Goal: Information Seeking & Learning: Compare options

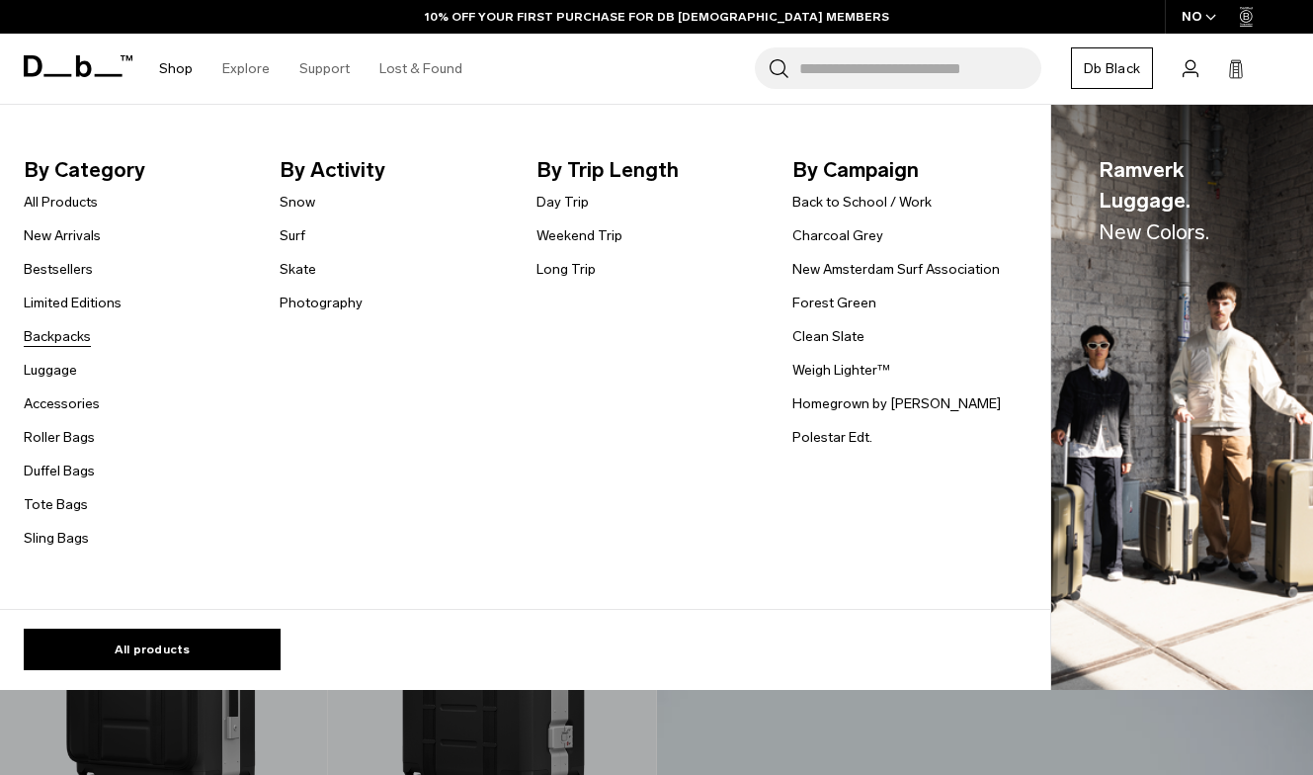
click at [51, 329] on link "Backpacks" at bounding box center [57, 336] width 67 height 21
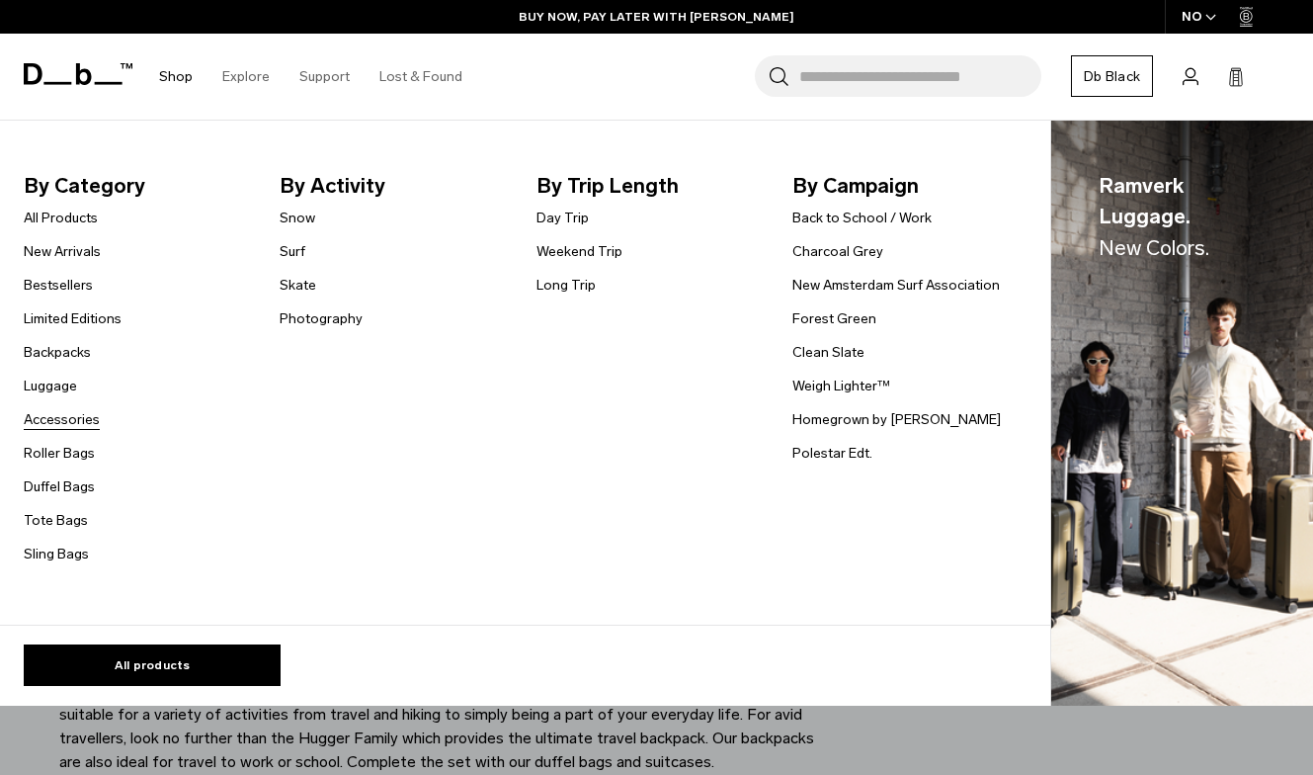
click at [43, 413] on link "Accessories" at bounding box center [62, 419] width 76 height 21
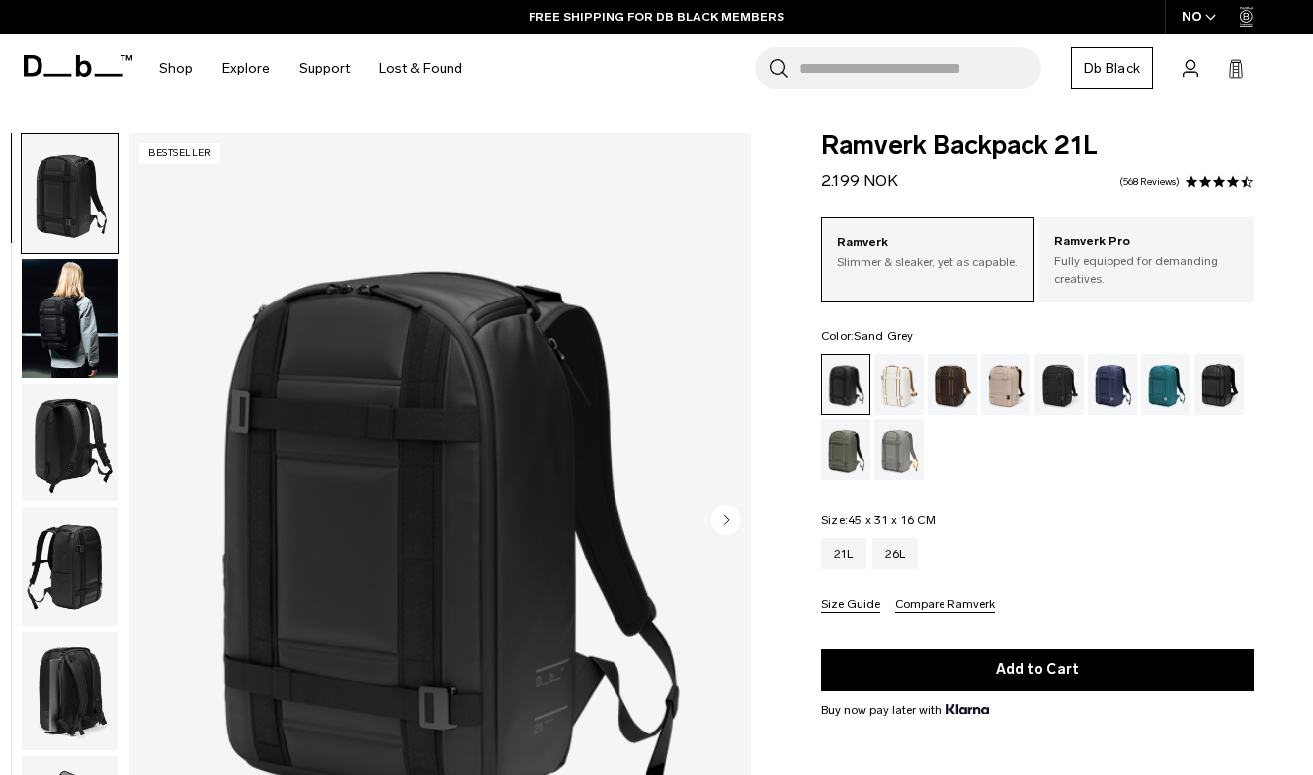
click at [896, 465] on div "Sand Grey" at bounding box center [899, 449] width 50 height 61
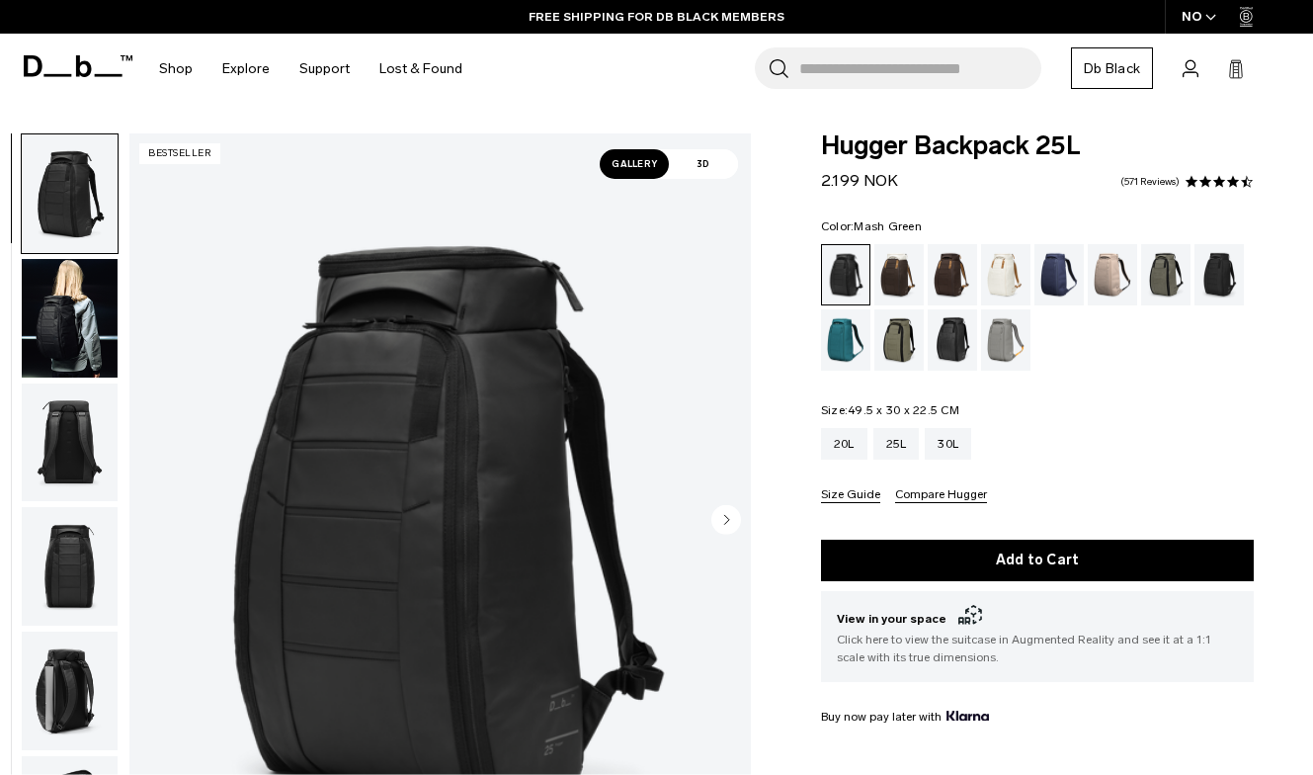
click at [905, 334] on div "Mash Green" at bounding box center [899, 339] width 50 height 61
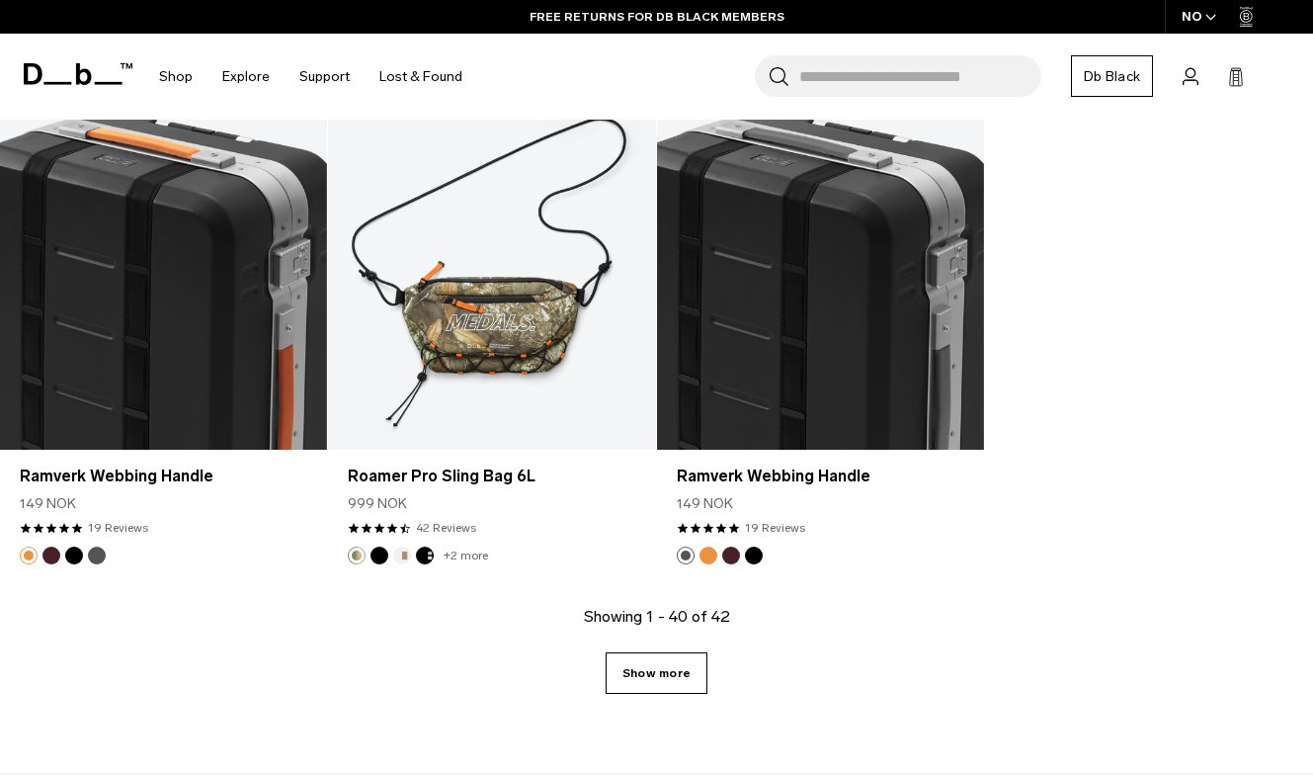
click at [680, 681] on link "Show more" at bounding box center [657, 672] width 102 height 41
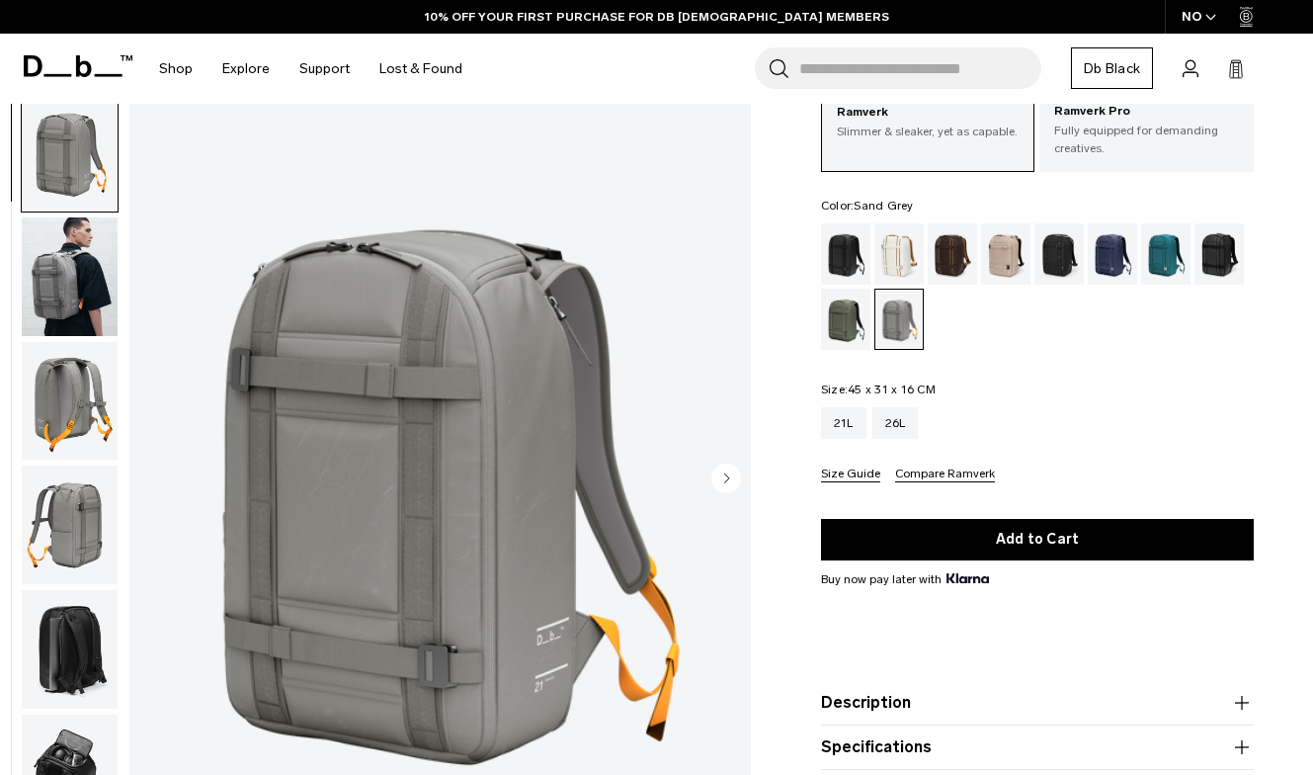
scroll to position [120, 0]
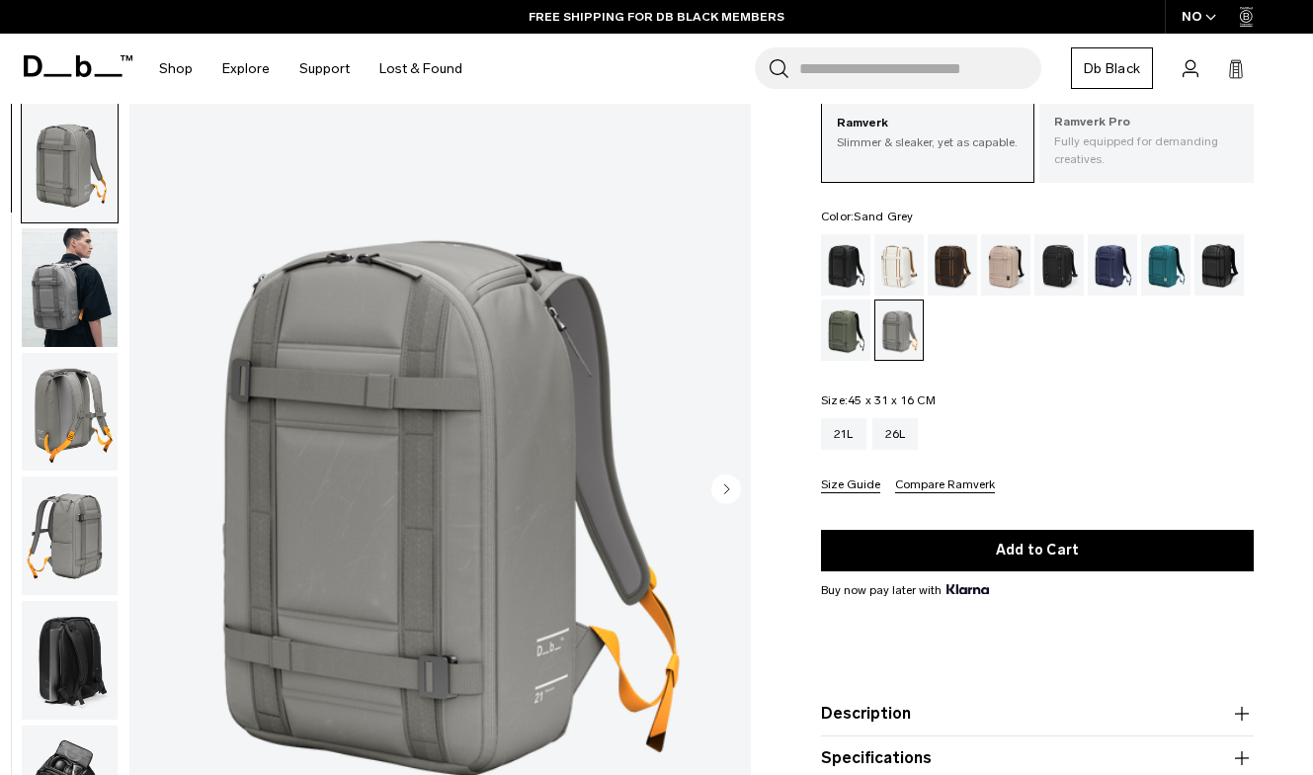
click at [1113, 148] on p "Fully equipped for demanding creatives." at bounding box center [1146, 150] width 185 height 36
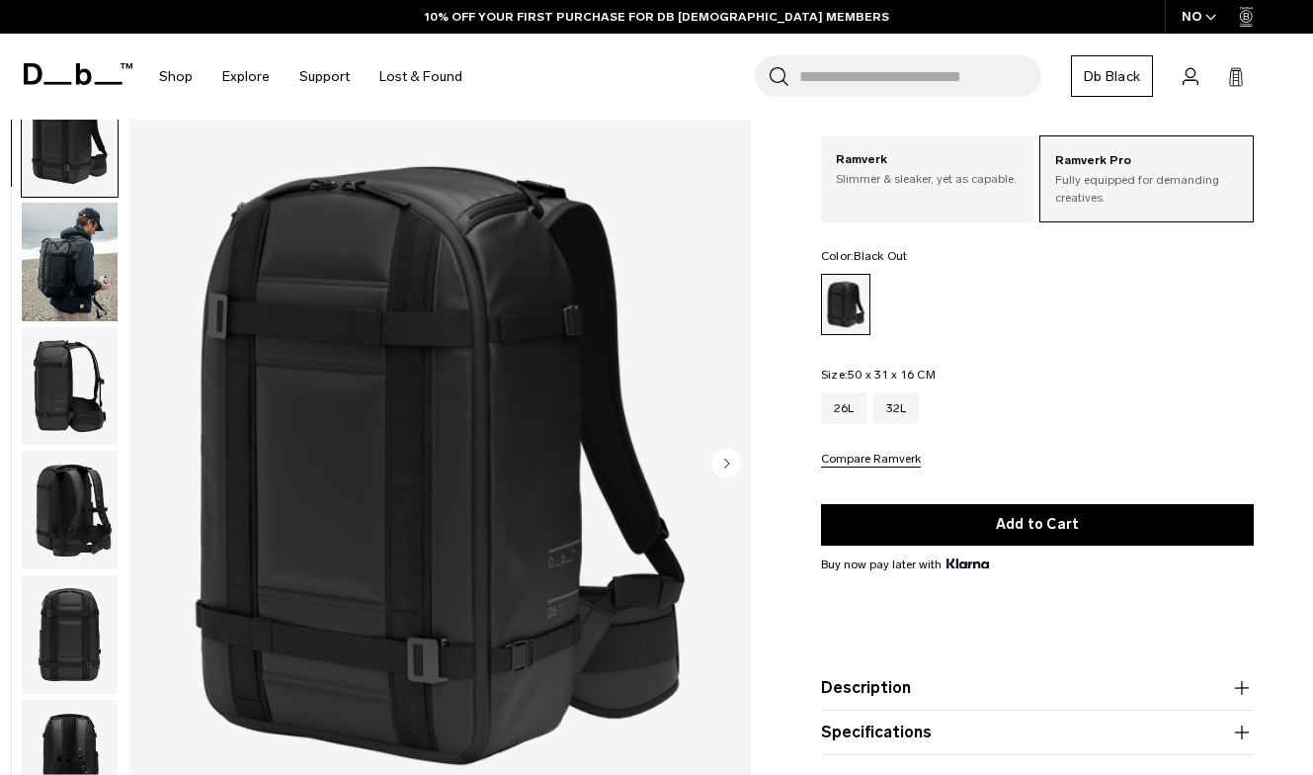
scroll to position [78, 0]
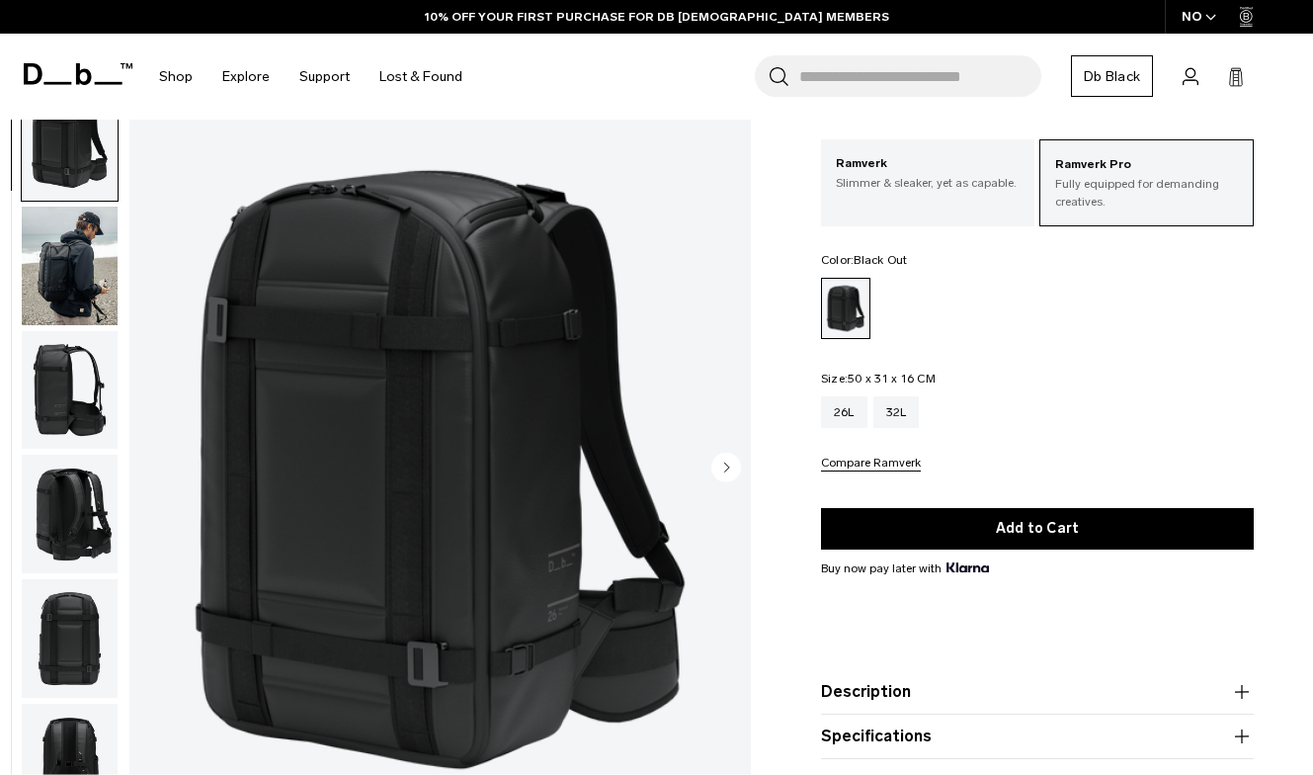
click at [81, 394] on img "button" at bounding box center [70, 389] width 96 height 119
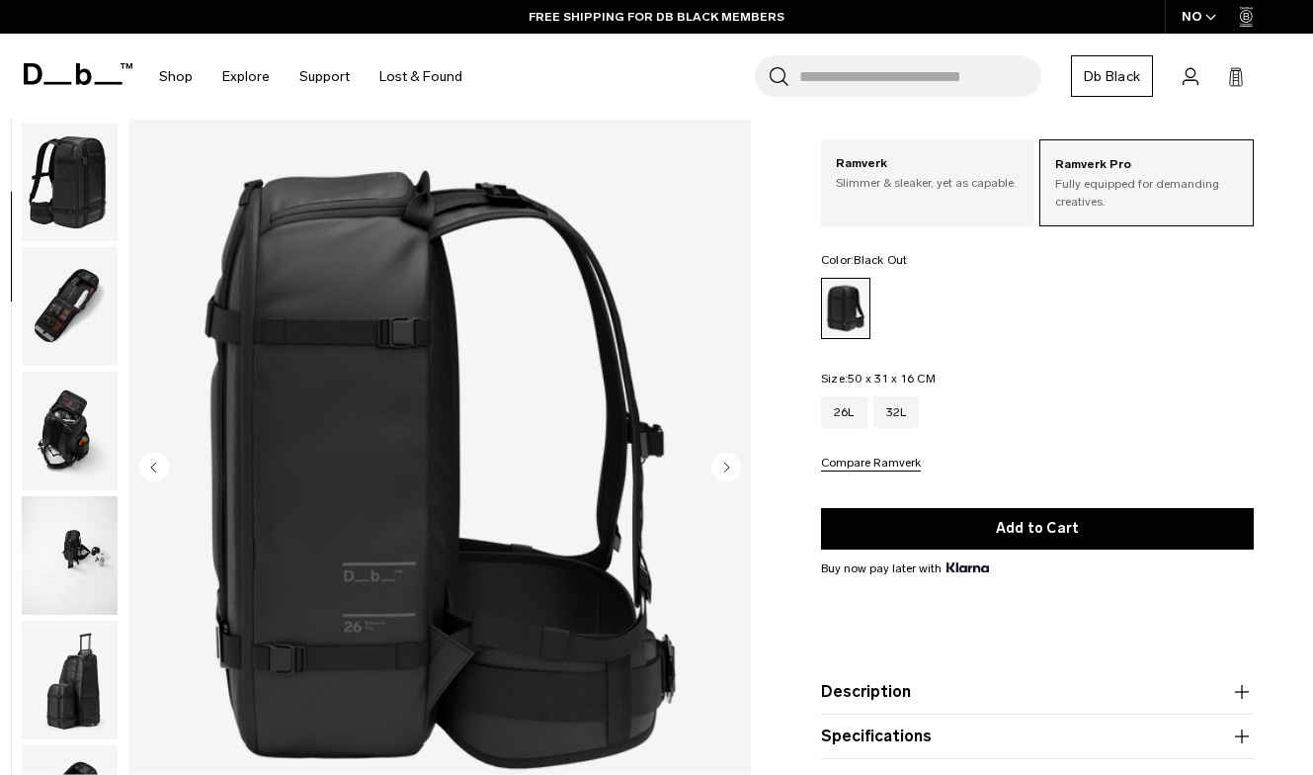
click at [72, 366] on img "button" at bounding box center [70, 306] width 96 height 119
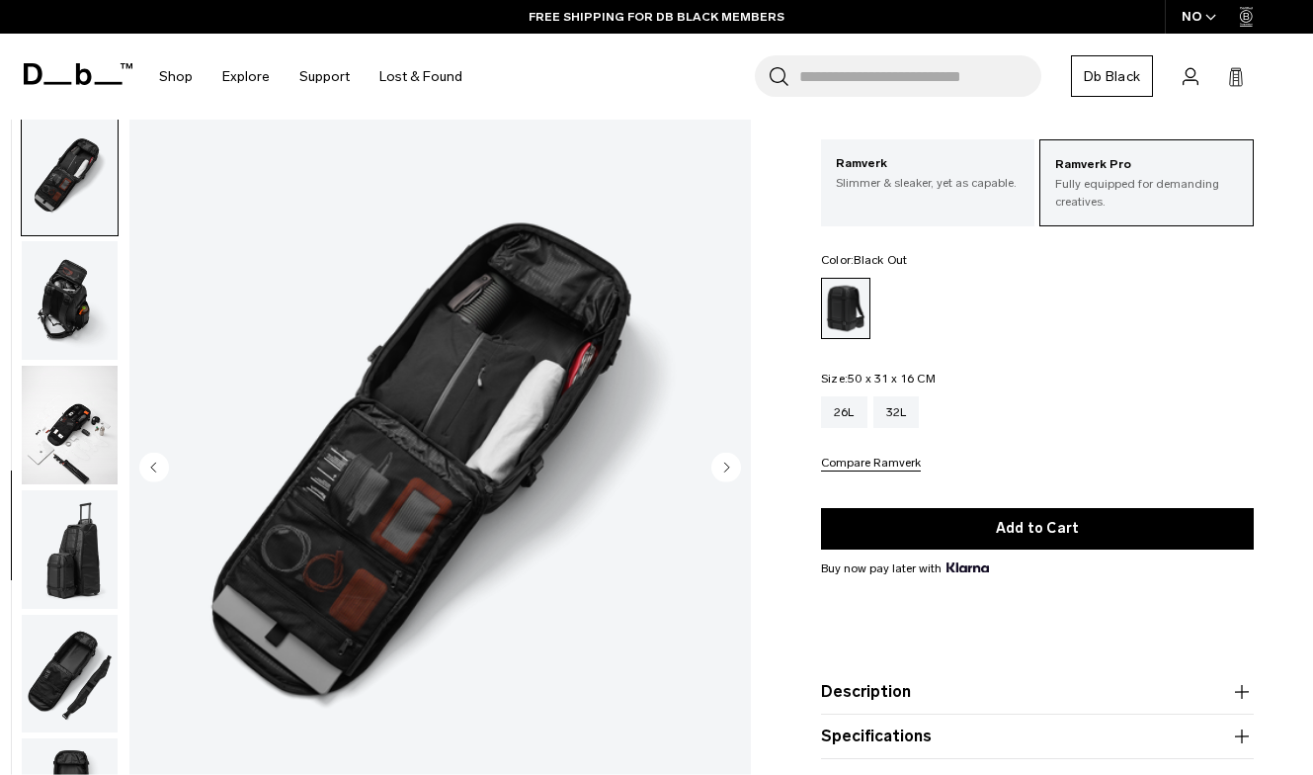
scroll to position [854, 0]
click at [954, 205] on div "Ramverk Slimmer & sleaker, yet as capable." at bounding box center [928, 172] width 214 height 67
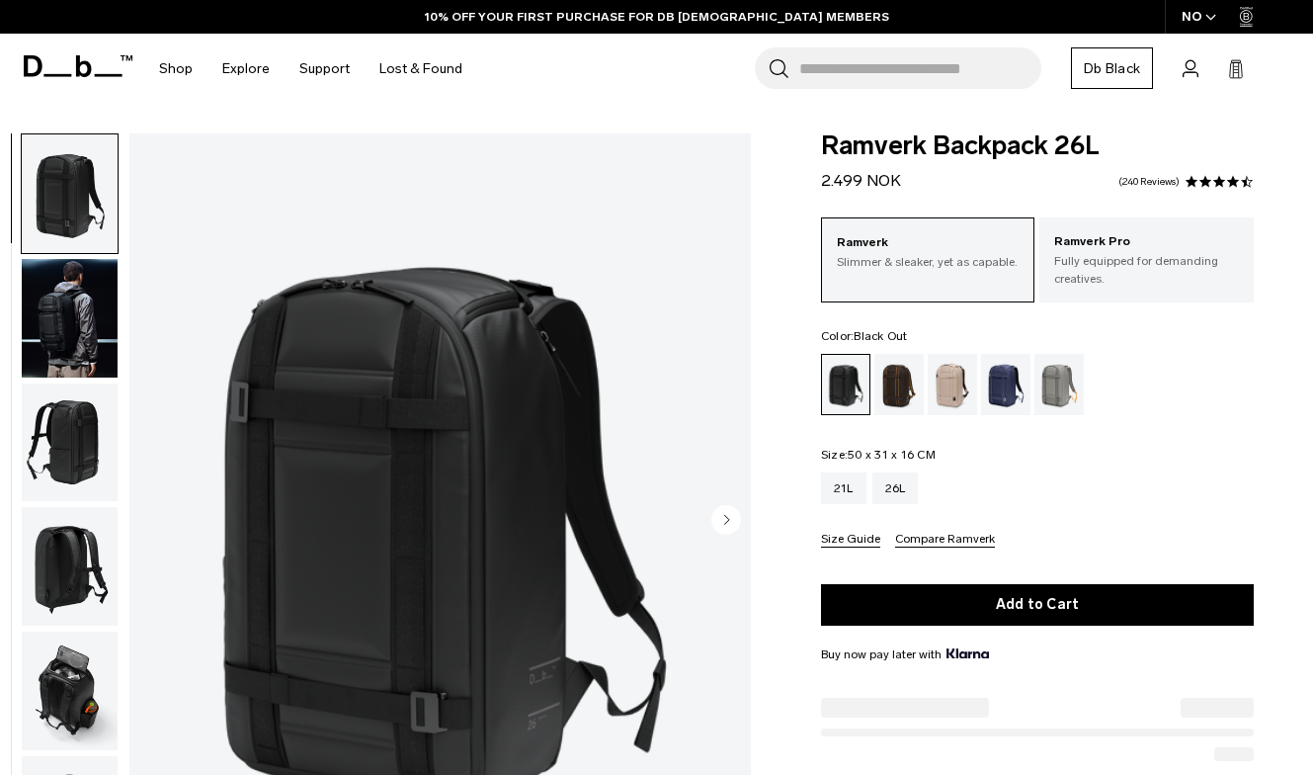
click at [56, 569] on img "button" at bounding box center [70, 566] width 96 height 119
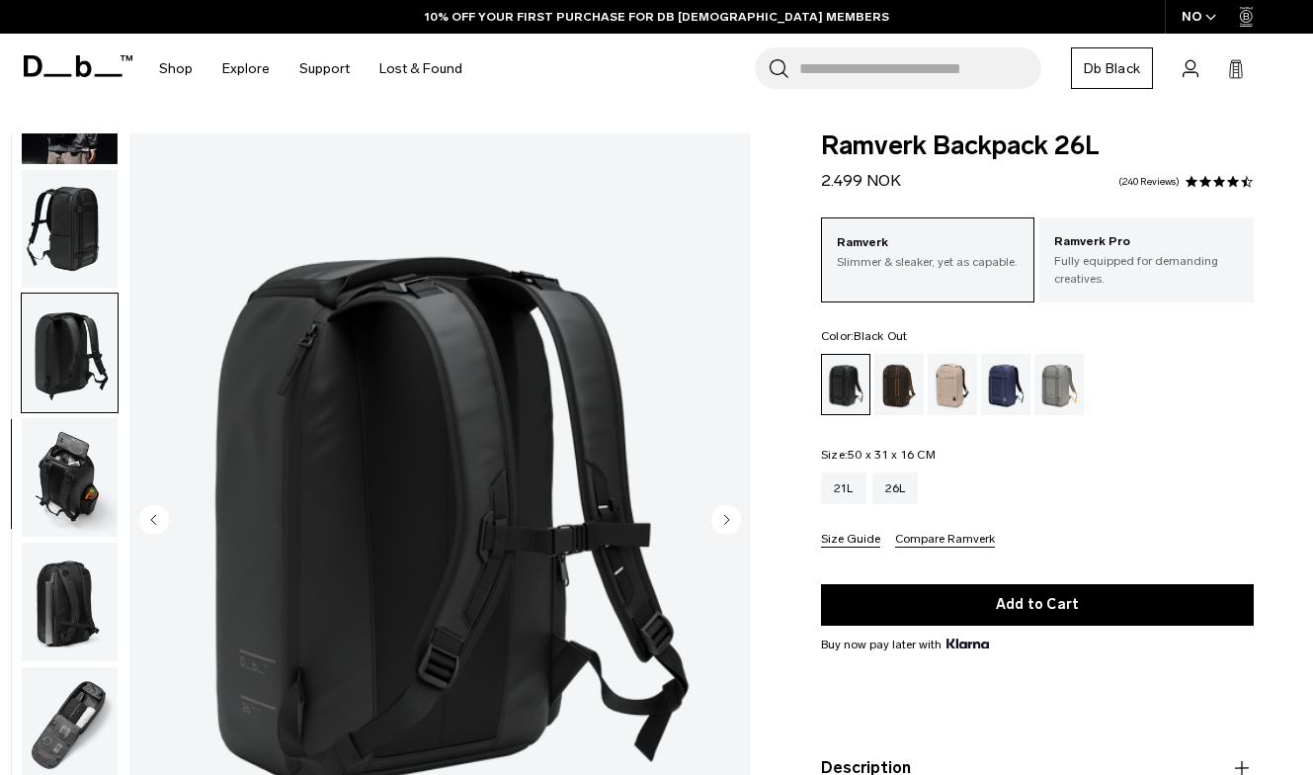
click at [63, 630] on img "button" at bounding box center [70, 601] width 96 height 119
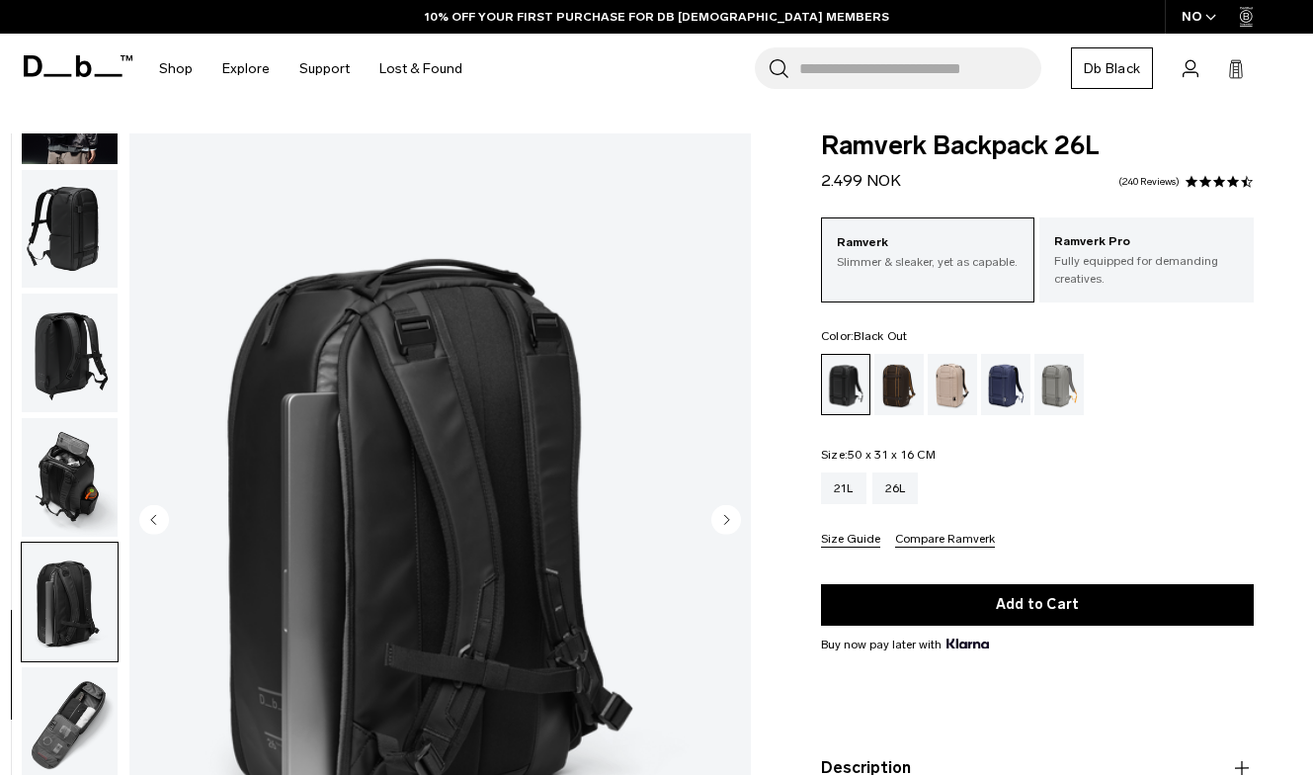
click at [76, 725] on img "button" at bounding box center [70, 726] width 96 height 119
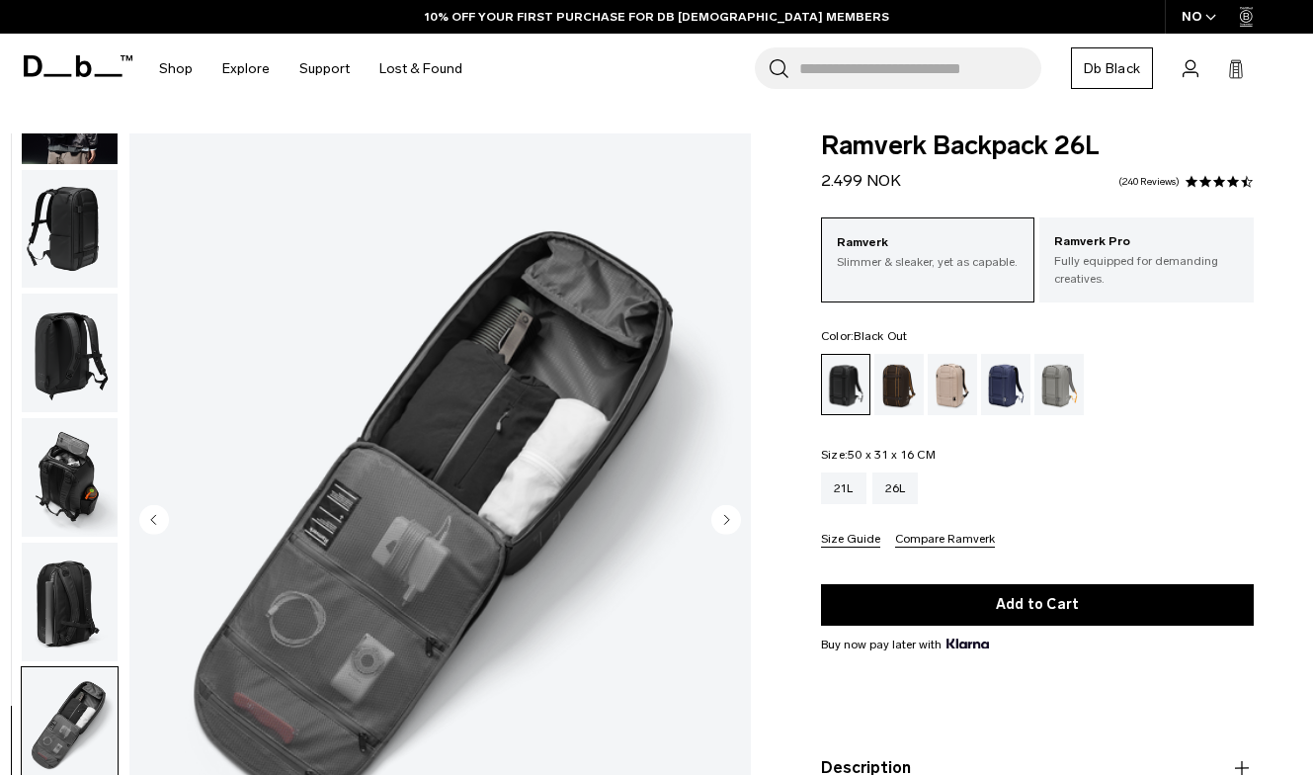
scroll to position [76, 0]
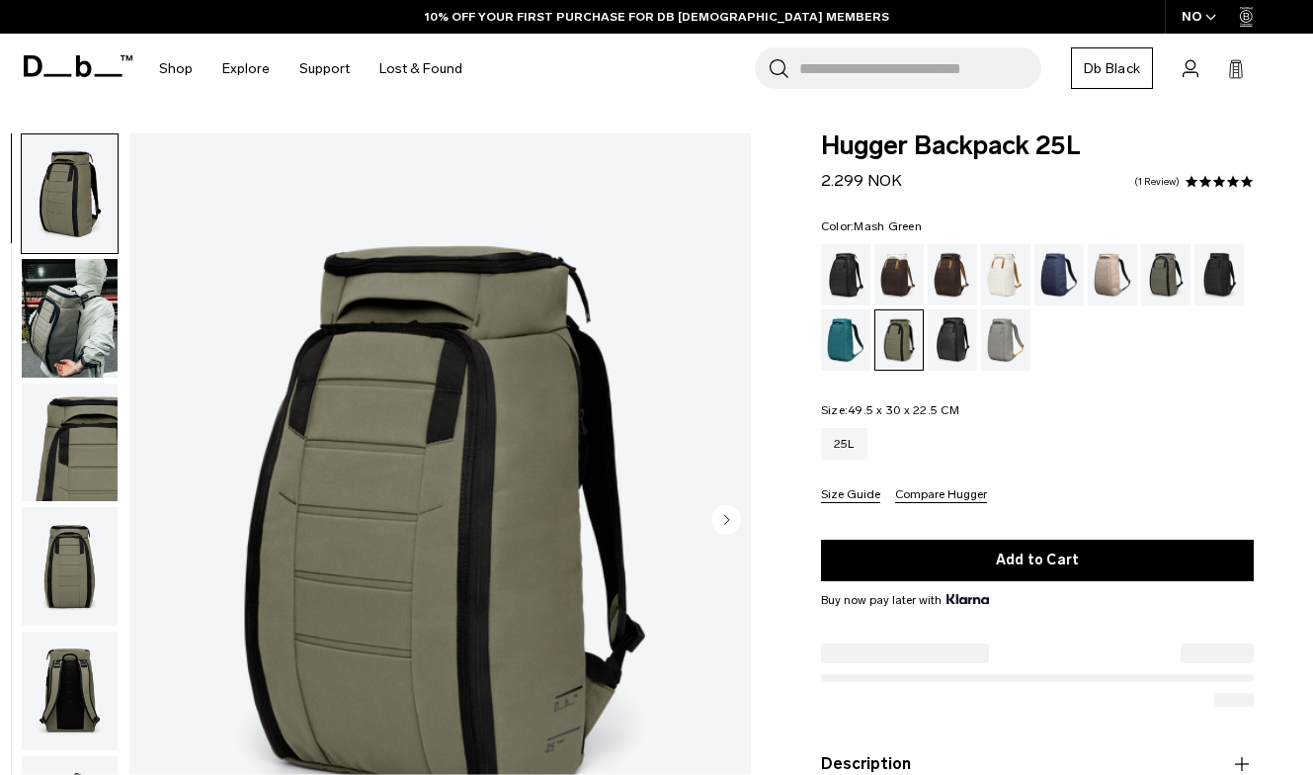
scroll to position [202, 0]
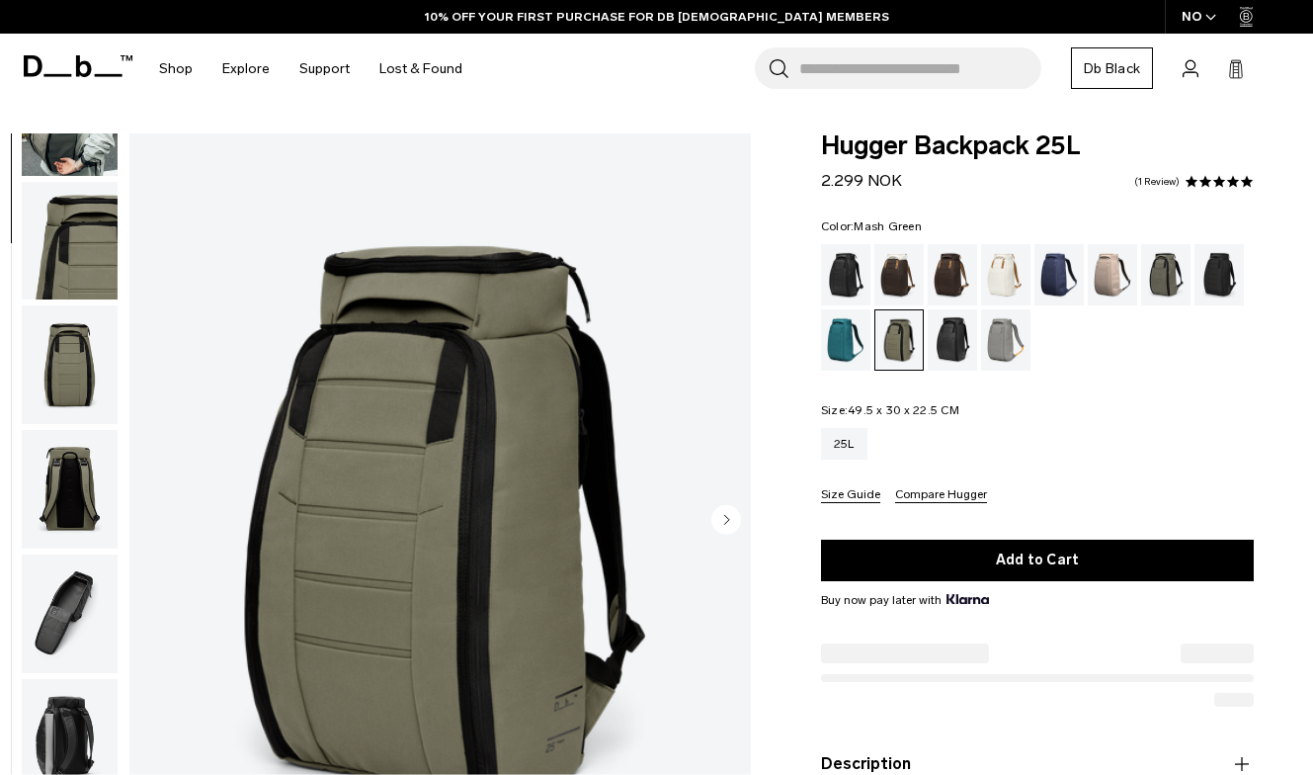
click at [62, 499] on img "button" at bounding box center [70, 489] width 96 height 119
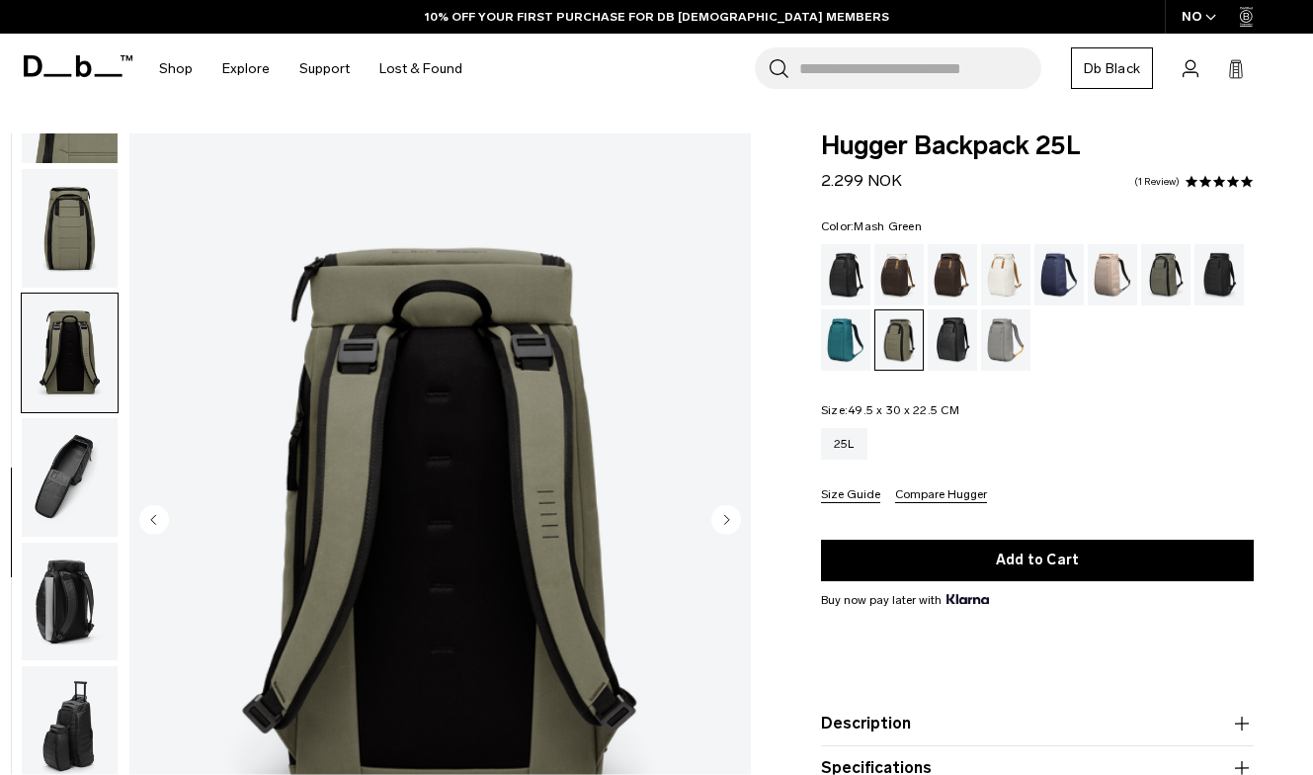
scroll to position [0, 0]
click at [67, 482] on img "button" at bounding box center [70, 477] width 96 height 119
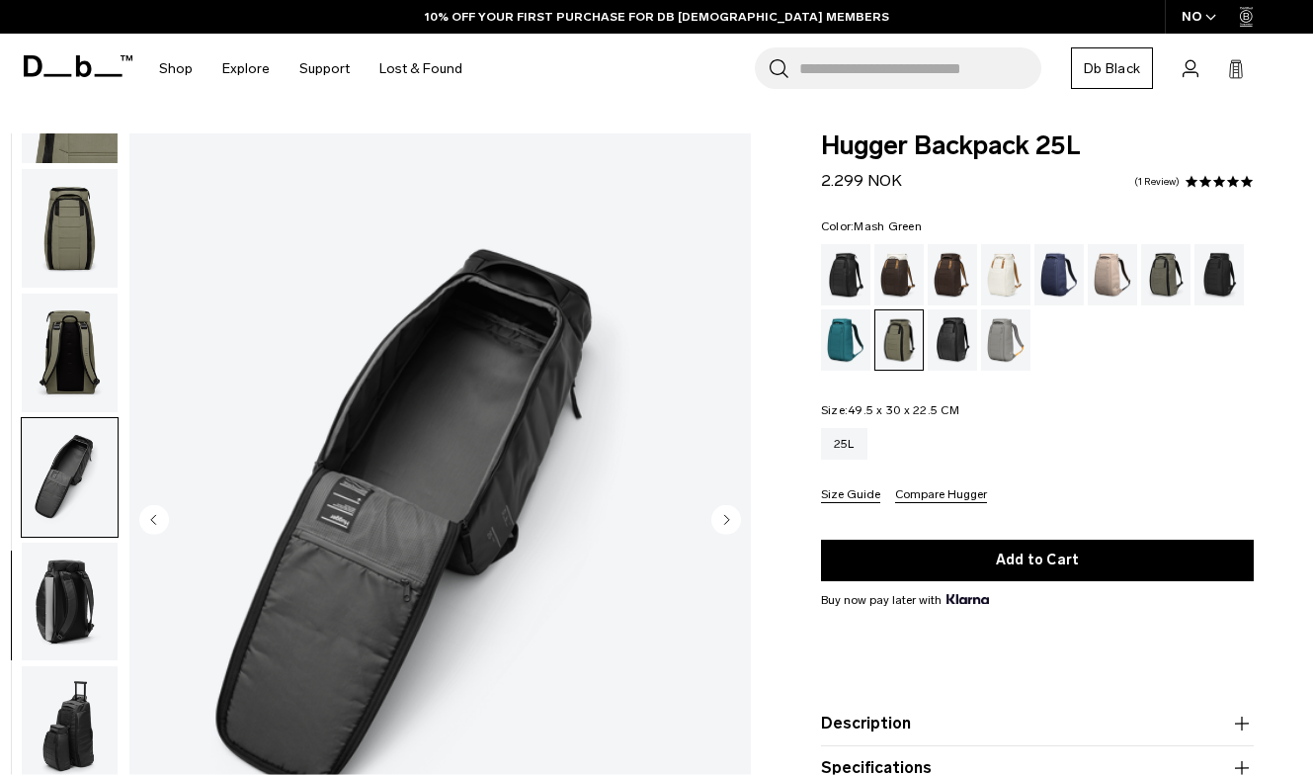
click at [50, 564] on img "button" at bounding box center [70, 601] width 96 height 119
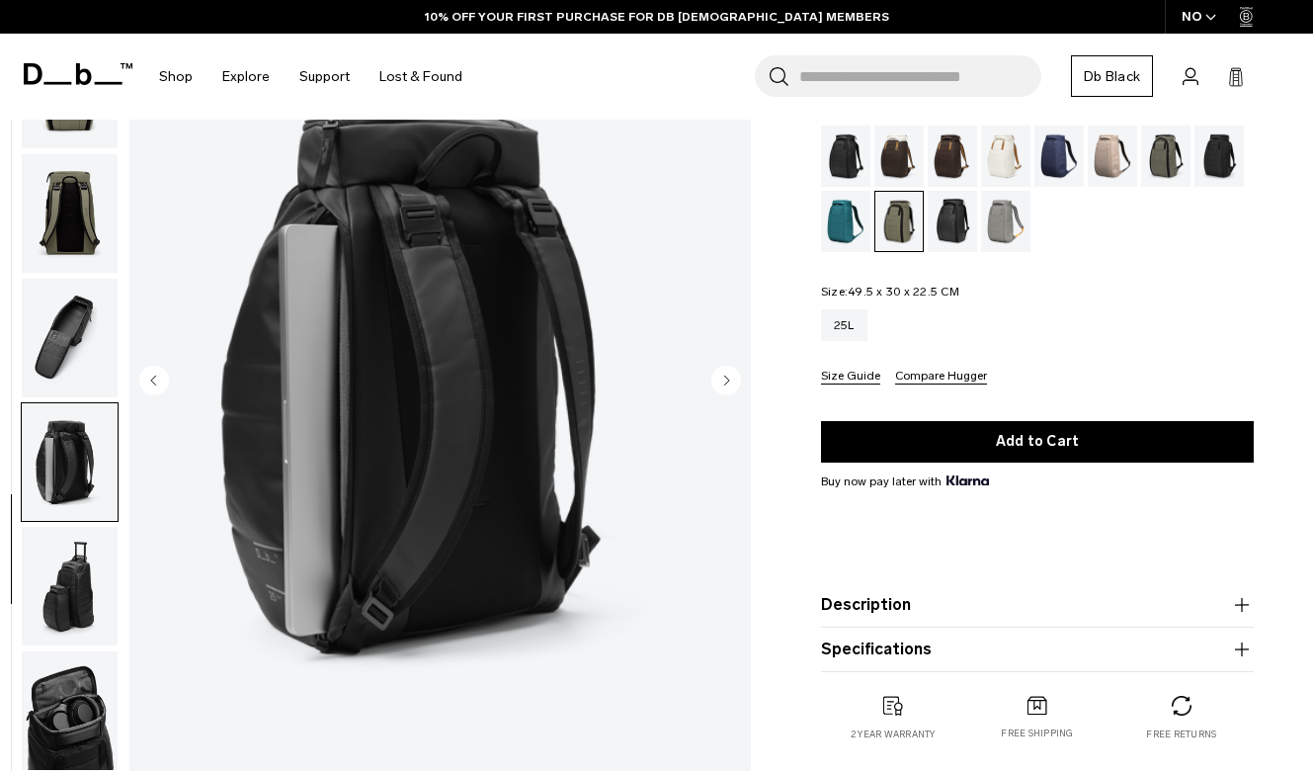
scroll to position [199, 0]
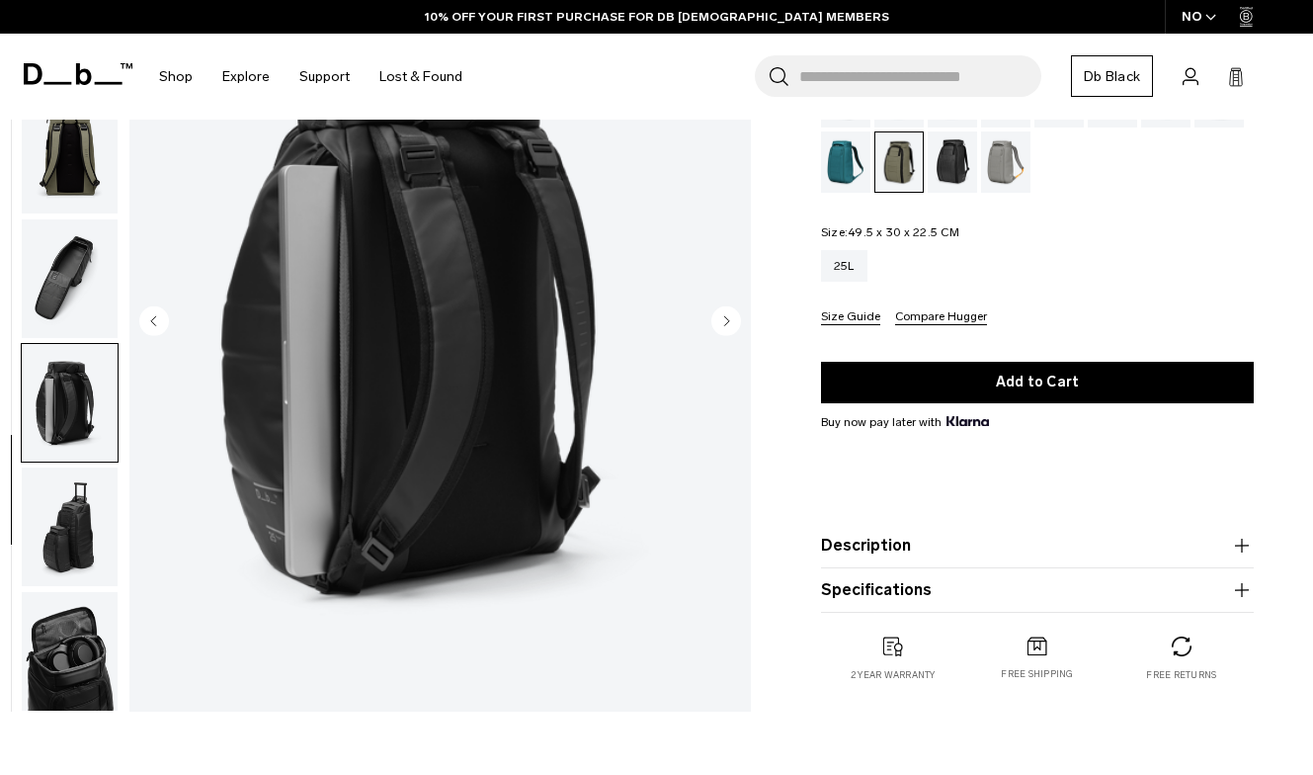
click at [62, 623] on img "button" at bounding box center [70, 651] width 96 height 119
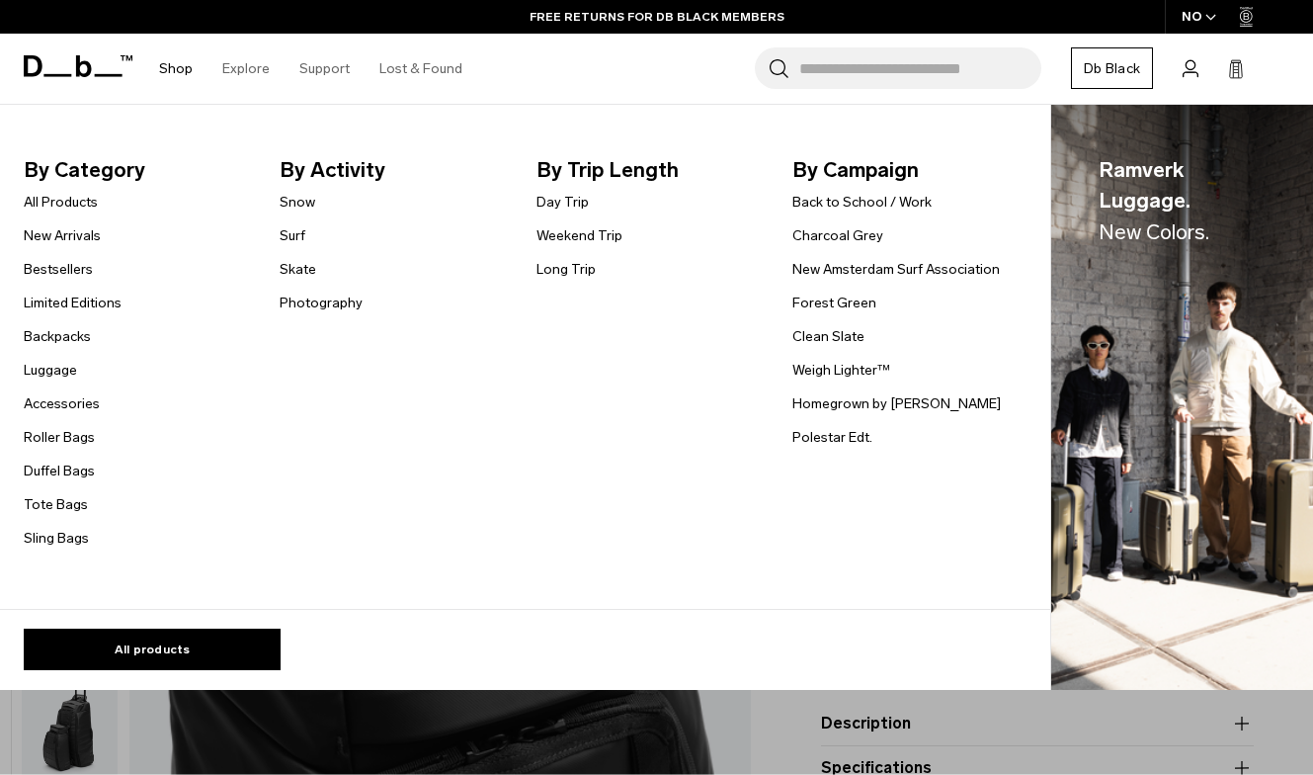
scroll to position [0, 0]
